Goal: Information Seeking & Learning: Learn about a topic

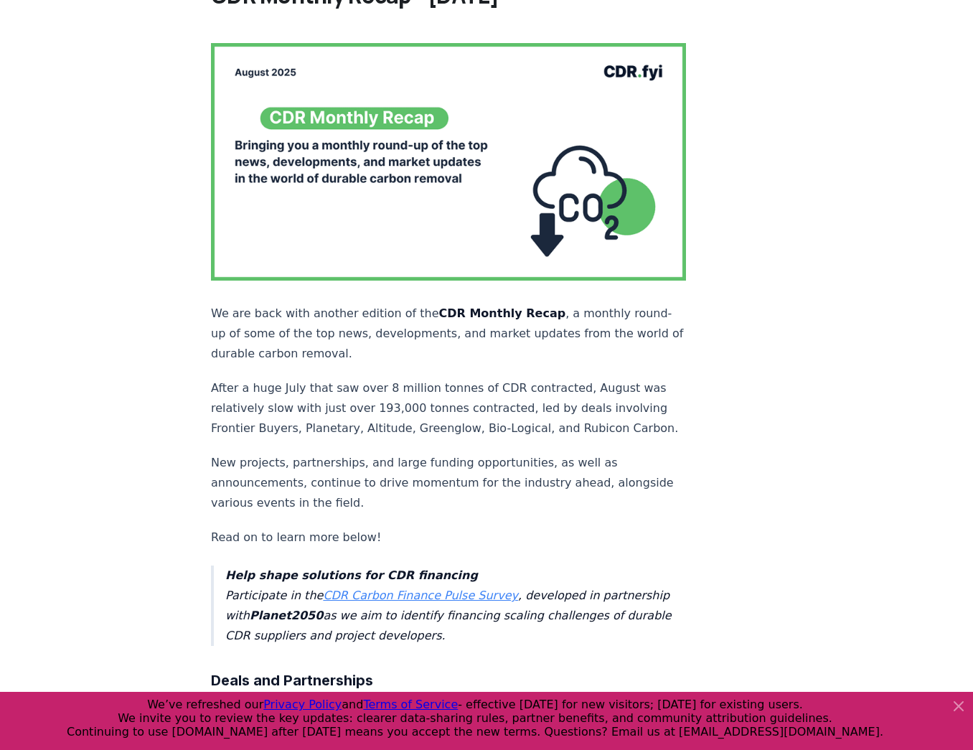
scroll to position [115, 0]
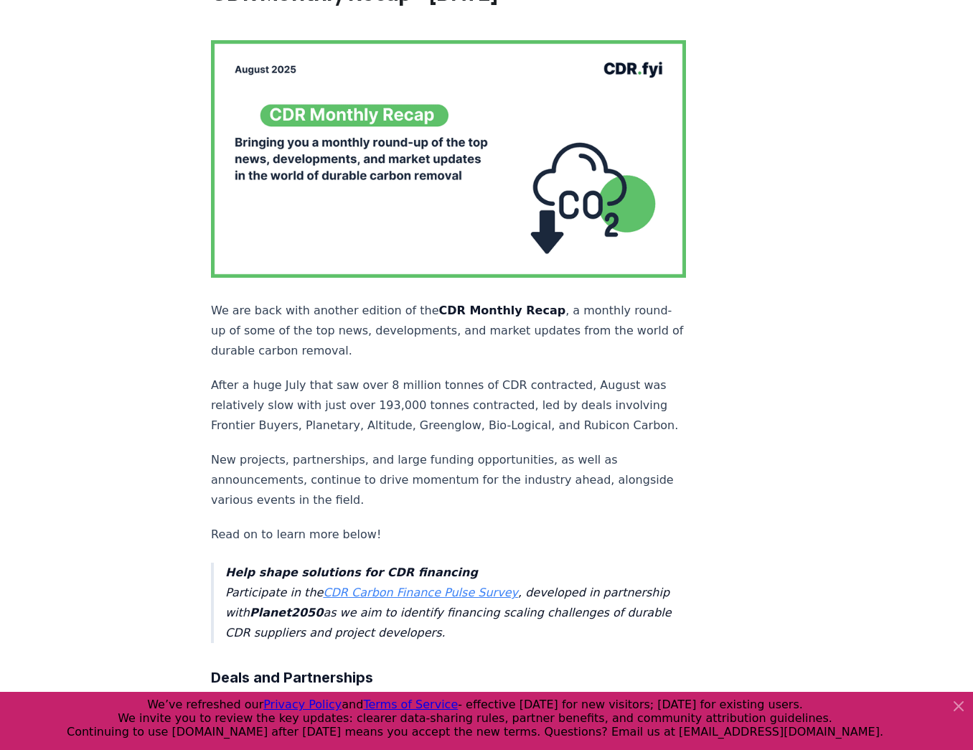
click at [956, 702] on icon at bounding box center [958, 705] width 17 height 17
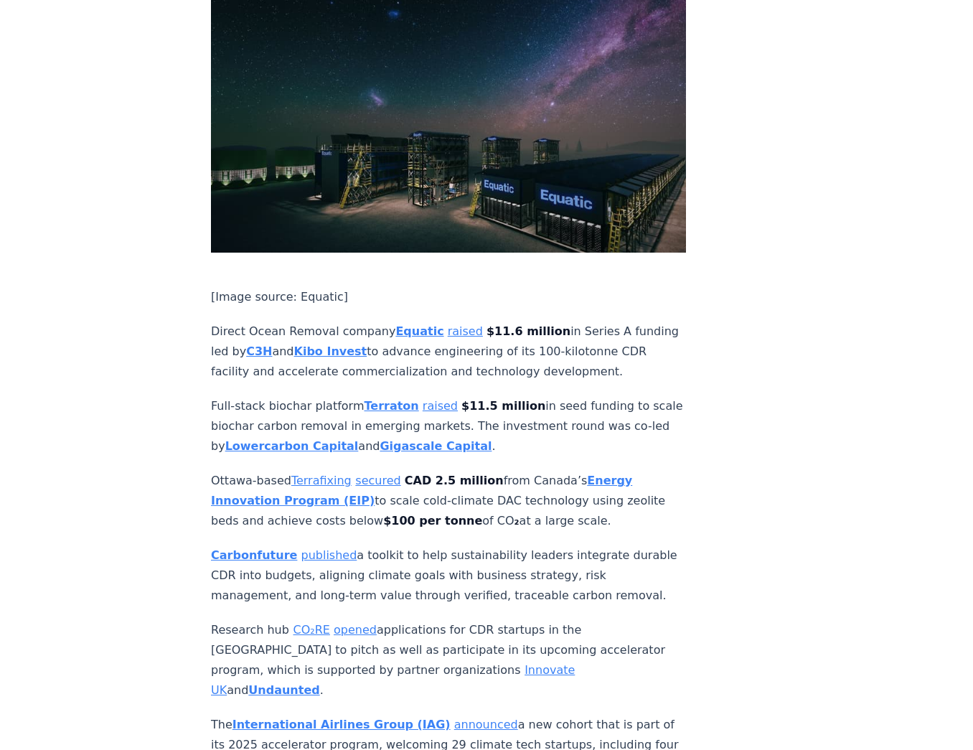
scroll to position [3501, 0]
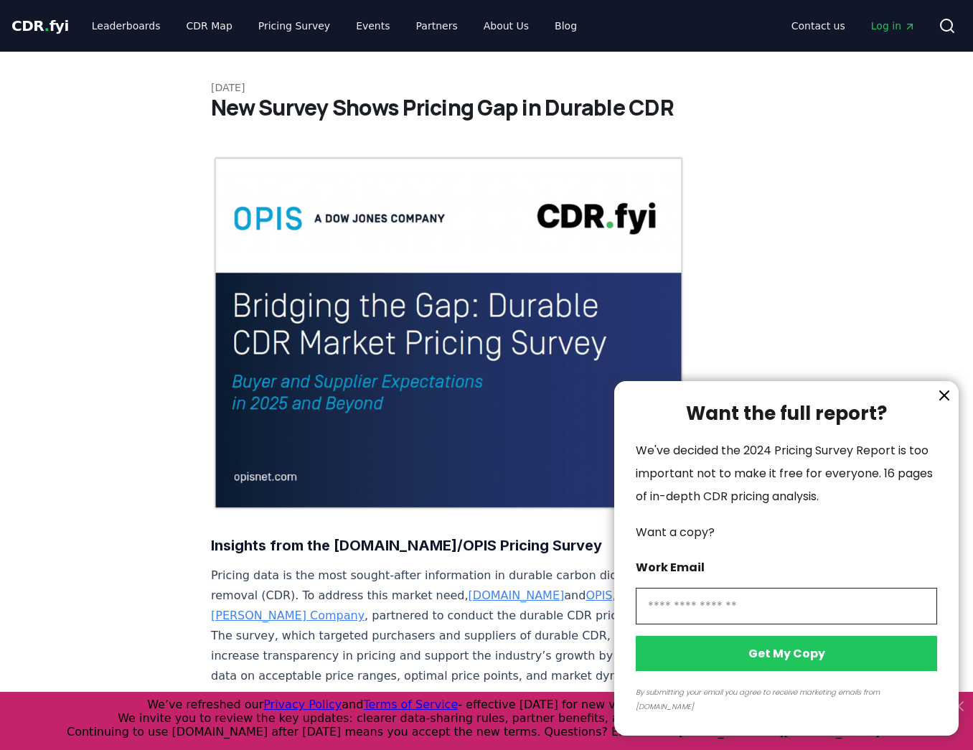
click at [947, 404] on icon "information" at bounding box center [944, 395] width 17 height 17
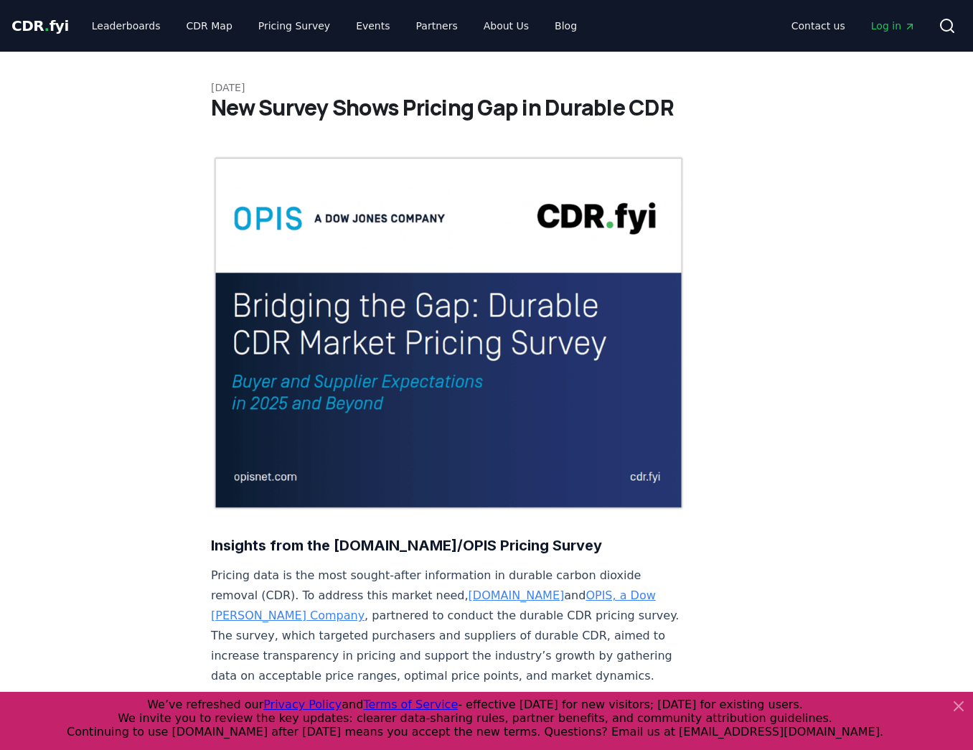
click at [954, 705] on icon at bounding box center [958, 705] width 17 height 17
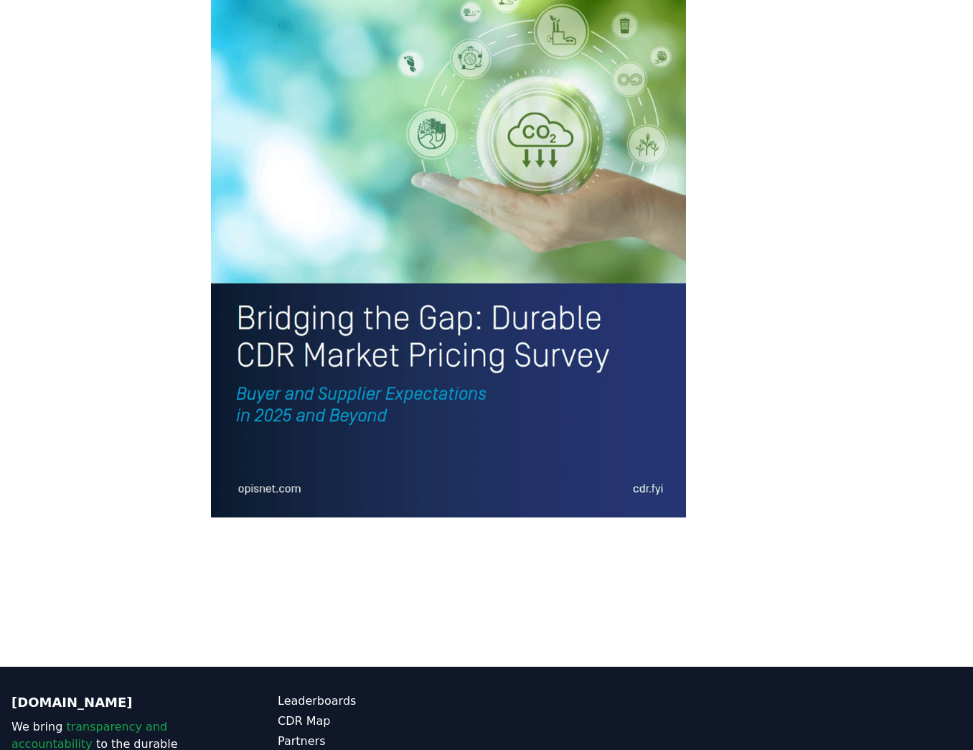
scroll to position [3124, 0]
